Goal: Understand process/instructions: Learn how to perform a task or action

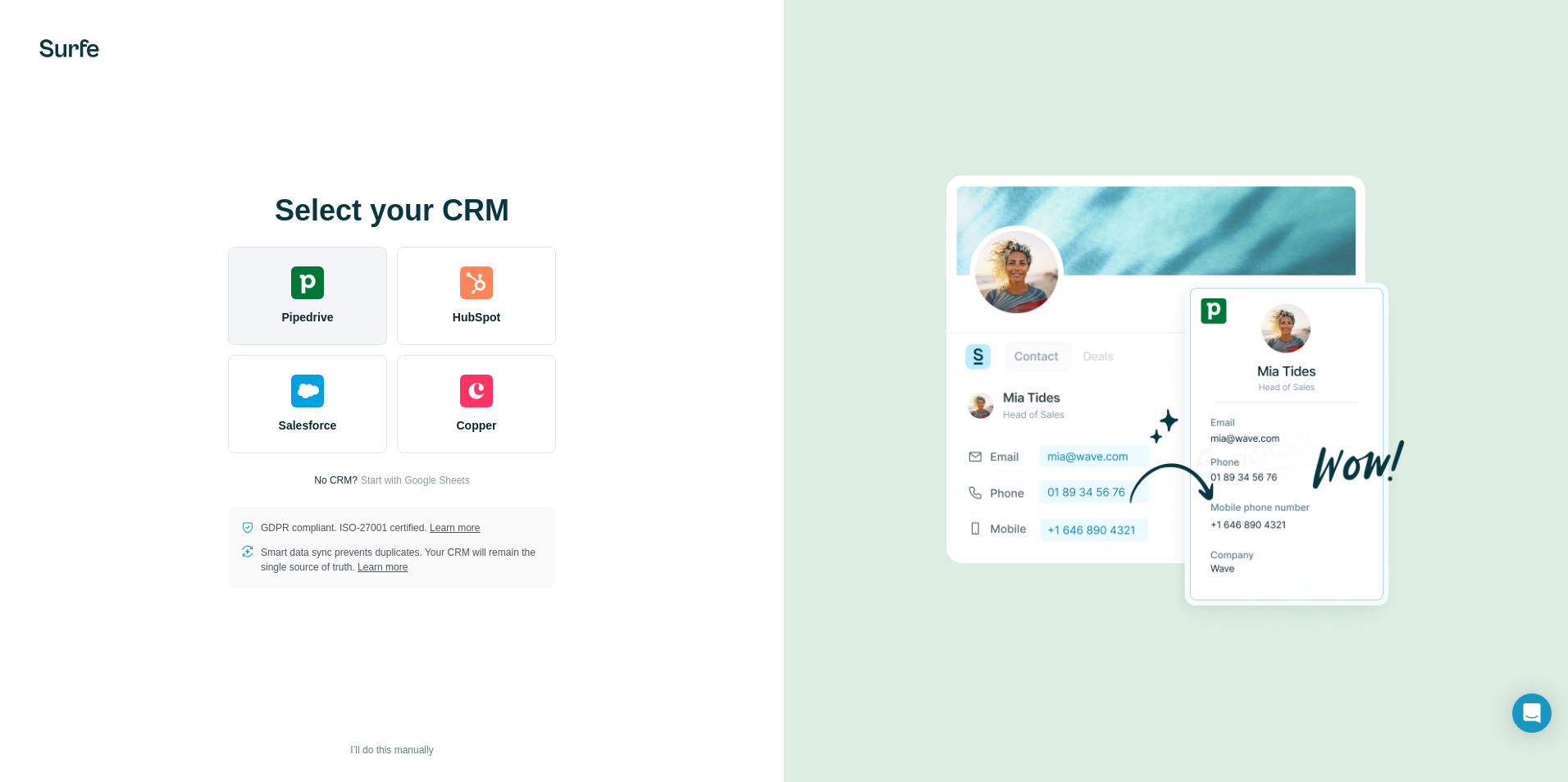
click at [322, 284] on img at bounding box center [307, 282] width 33 height 33
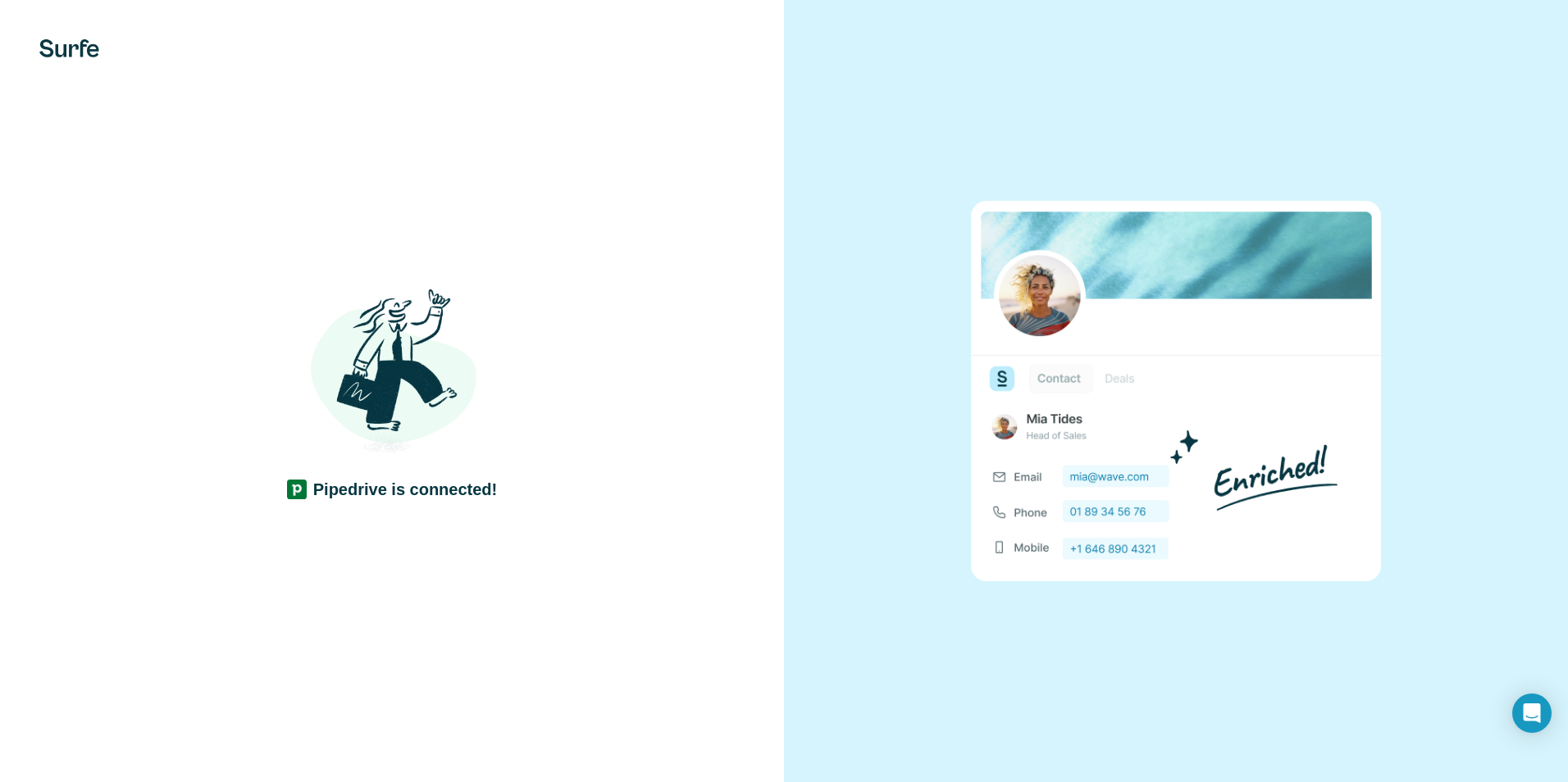
click at [952, 167] on div at bounding box center [1176, 391] width 784 height 782
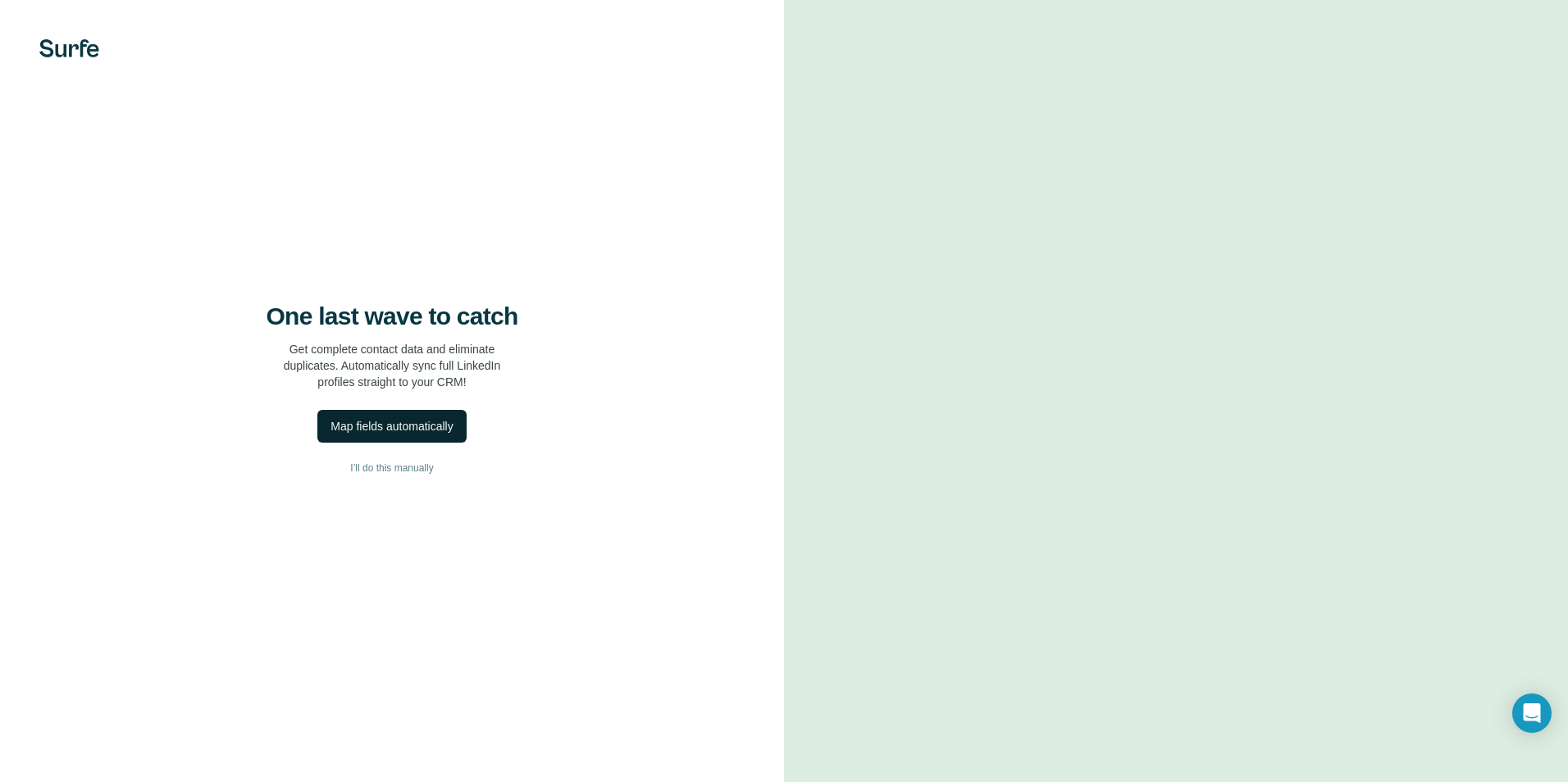
click at [392, 424] on div "Map fields automatically" at bounding box center [391, 426] width 122 height 17
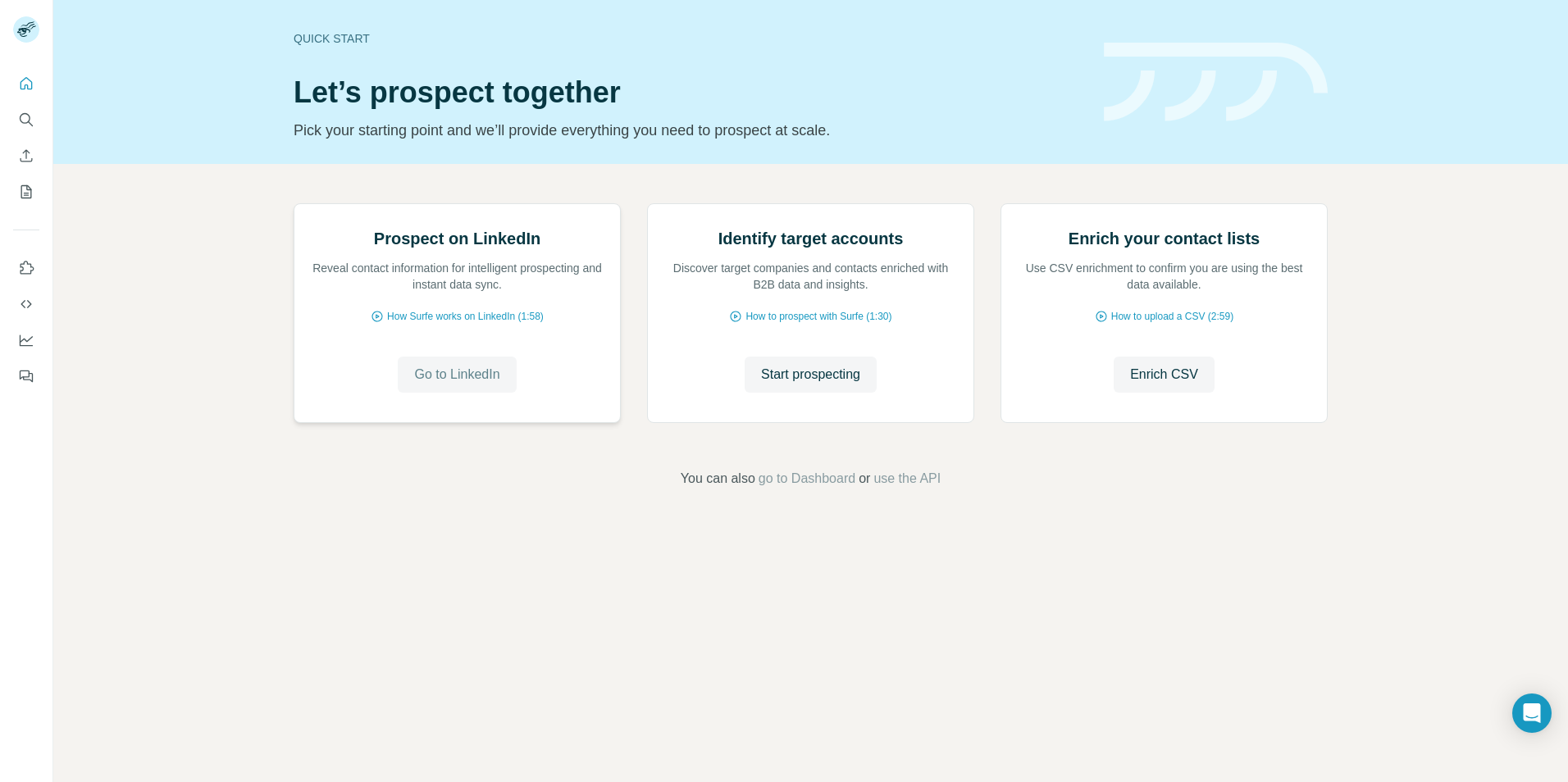
click at [451, 385] on span "Go to LinkedIn" at bounding box center [456, 374] width 85 height 19
drag, startPoint x: 379, startPoint y: 416, endPoint x: 580, endPoint y: 428, distance: 201.4
click at [580, 293] on div "Prospect on LinkedIn Reveal contact information for intelligent prospecting and…" at bounding box center [457, 259] width 293 height 66
drag, startPoint x: 580, startPoint y: 428, endPoint x: 500, endPoint y: 462, distance: 86.9
click at [500, 293] on p "Reveal contact information for intelligent prospecting and instant data sync." at bounding box center [457, 276] width 293 height 33
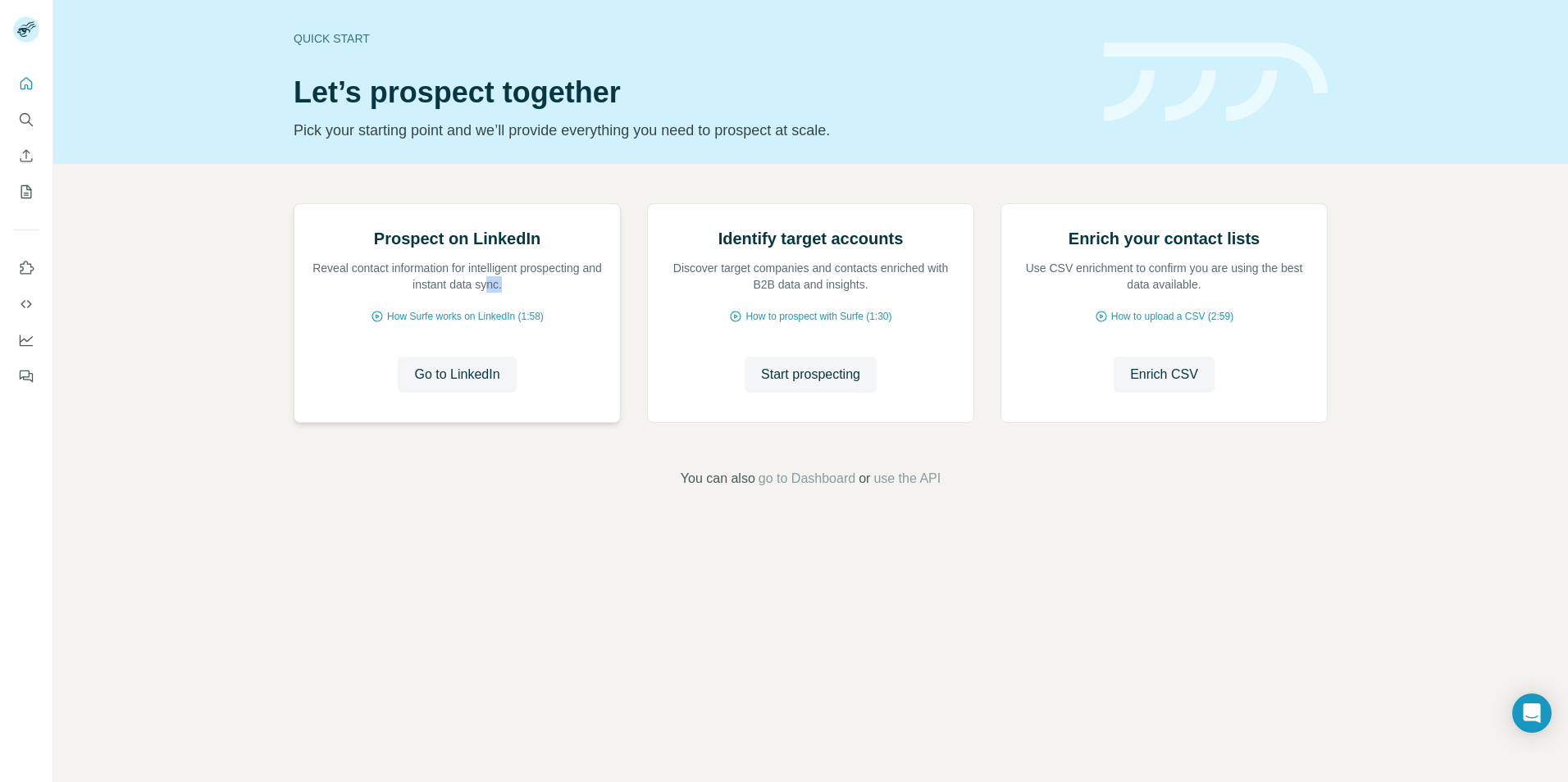
drag, startPoint x: 500, startPoint y: 462, endPoint x: 547, endPoint y: 465, distance: 47.1
click at [547, 293] on p "Reveal contact information for intelligent prospecting and instant data sync." at bounding box center [457, 276] width 293 height 33
drag, startPoint x: 544, startPoint y: 465, endPoint x: 370, endPoint y: 414, distance: 181.3
click at [370, 293] on div "Prospect on LinkedIn Reveal contact information for intelligent prospecting and…" at bounding box center [457, 259] width 293 height 66
drag, startPoint x: 370, startPoint y: 414, endPoint x: 259, endPoint y: 358, distance: 124.3
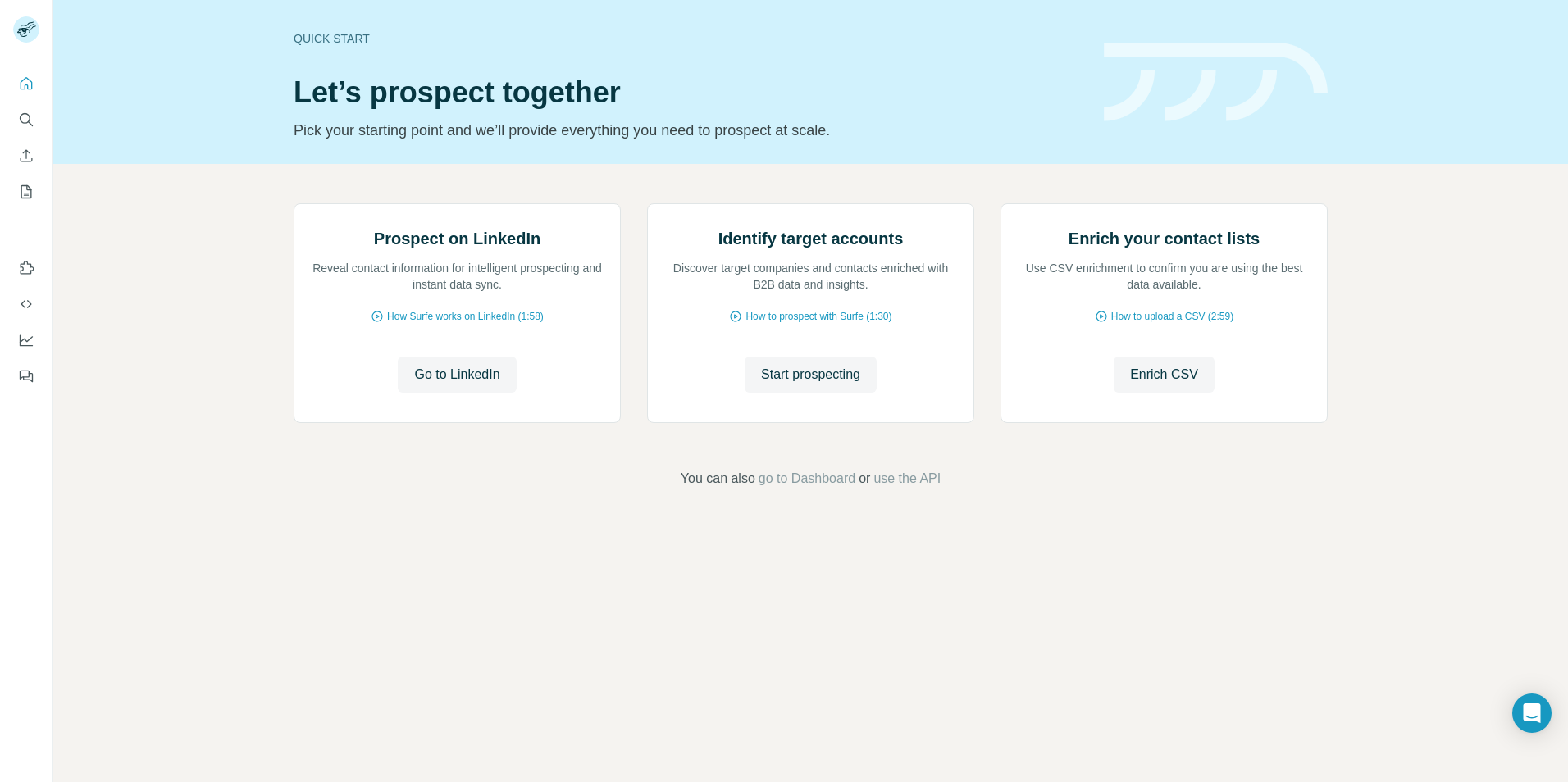
click at [259, 358] on div "Prospect on LinkedIn Reveal contact information for intelligent prospecting and…" at bounding box center [810, 346] width 1514 height 364
click at [27, 81] on icon "Quick start" at bounding box center [26, 83] width 17 height 17
click at [25, 83] on icon "Quick start" at bounding box center [26, 83] width 17 height 17
